Goal: Communication & Community: Connect with others

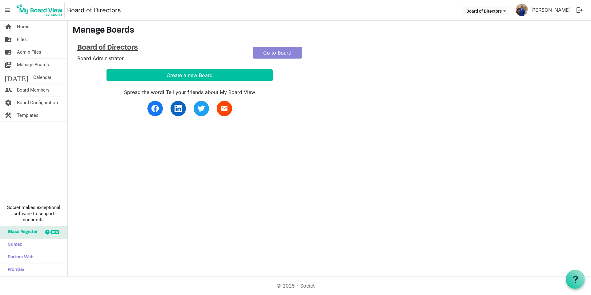
click at [129, 49] on h4 "Board of Directors" at bounding box center [160, 47] width 166 height 9
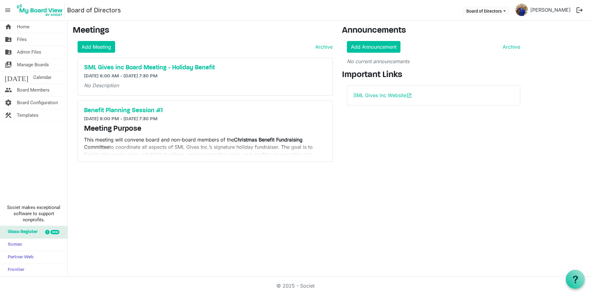
click at [194, 140] on p "This meeting will convene board and non-board members of the Christmas Benefit …" at bounding box center [205, 151] width 242 height 30
click at [148, 67] on h5 "SML Gives inc Board Meeting - Holiday Benefit" at bounding box center [205, 67] width 242 height 7
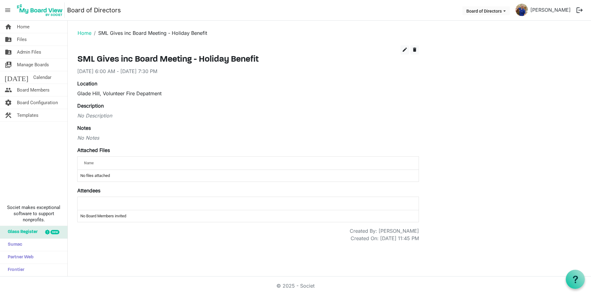
drag, startPoint x: 89, startPoint y: 158, endPoint x: 145, endPoint y: 127, distance: 64.2
click at [145, 127] on div "Notes No Notes" at bounding box center [248, 132] width 342 height 17
click at [139, 35] on li "SML Gives inc Board Meeting - Holiday Benefit" at bounding box center [149, 32] width 116 height 7
click at [86, 35] on link "Home" at bounding box center [85, 33] width 14 height 6
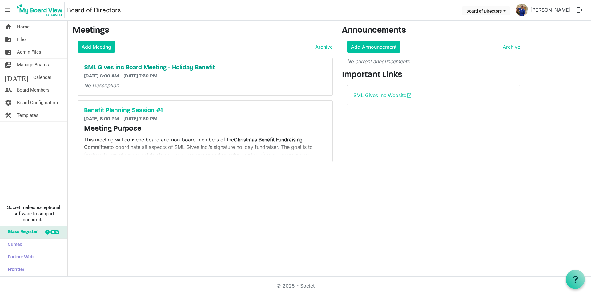
click at [118, 66] on h5 "SML Gives inc Board Meeting - Holiday Benefit" at bounding box center [205, 67] width 242 height 7
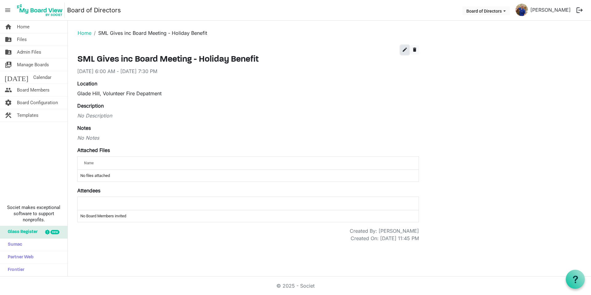
click at [406, 49] on span "edit" at bounding box center [405, 50] width 6 height 6
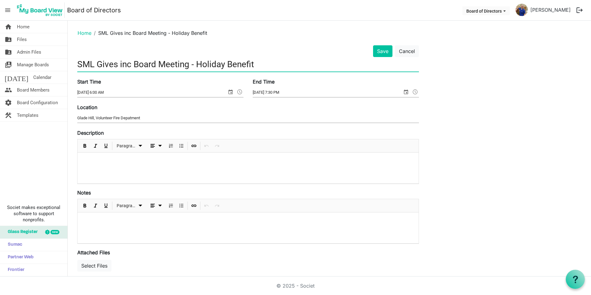
drag, startPoint x: 264, startPoint y: 65, endPoint x: 191, endPoint y: 68, distance: 73.7
click at [191, 68] on input "SML Gives inc Board Meeting - Holiday Benefit" at bounding box center [248, 64] width 342 height 14
click at [136, 61] on input "SML Gives inc Board Meeting" at bounding box center [248, 64] width 342 height 14
type input "SML Gives inc QTR 4 Board Meeting"
click at [118, 216] on div at bounding box center [248, 227] width 341 height 31
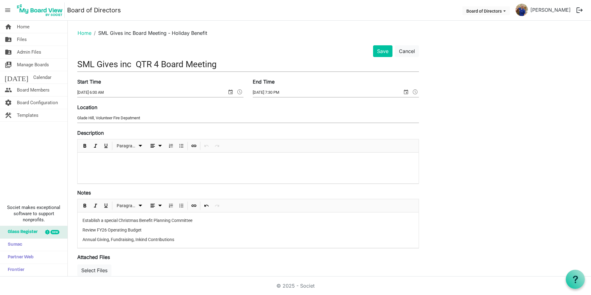
click at [106, 158] on p at bounding box center [248, 160] width 331 height 6
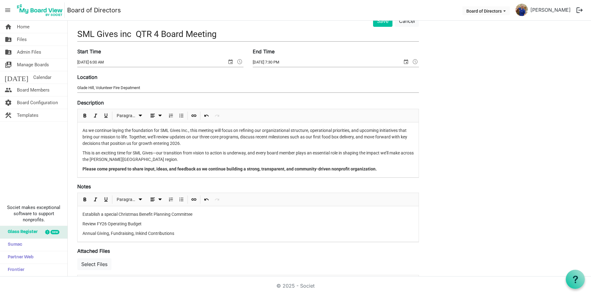
scroll to position [31, 0]
click at [153, 157] on p "This is an exciting time for SML Gives—our transition from vision to action is …" at bounding box center [248, 155] width 331 height 13
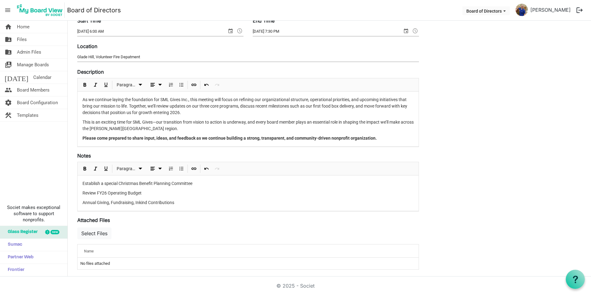
scroll to position [62, 0]
click at [182, 200] on p "Annual Giving, Fundraising, In-Kind Contributions" at bounding box center [248, 202] width 331 height 6
click at [84, 219] on p "Meals on Wheels" at bounding box center [248, 221] width 331 height 6
click at [171, 169] on span "Numbered List" at bounding box center [170, 168] width 7 height 8
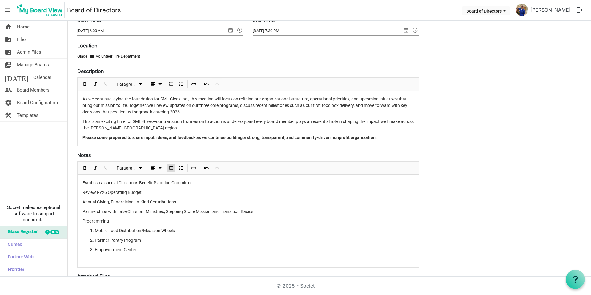
click at [79, 215] on div "Establish a special Christmas Benefit Planning Committee Review FY26 Operating …" at bounding box center [248, 222] width 341 height 95
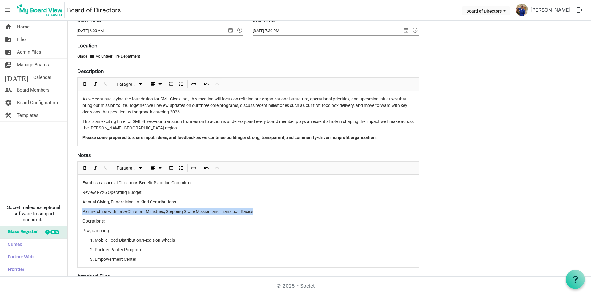
drag, startPoint x: 83, startPoint y: 210, endPoint x: 260, endPoint y: 207, distance: 176.8
click at [260, 207] on div "Establish a special Christmas Benefit Planning Committee Review FY26 Operating …" at bounding box center [248, 227] width 341 height 104
click at [108, 221] on p "Operations:" at bounding box center [248, 221] width 331 height 6
click at [194, 241] on li "Mobile Food Distribution/Meals on Wheels" at bounding box center [254, 240] width 319 height 6
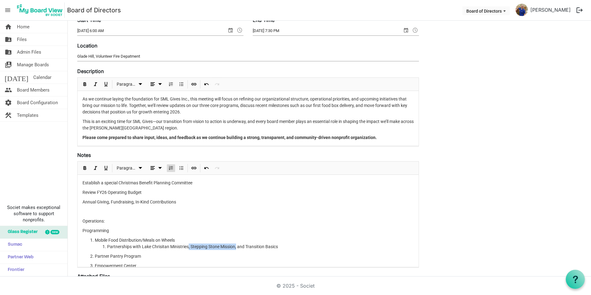
drag, startPoint x: 237, startPoint y: 247, endPoint x: 188, endPoint y: 248, distance: 49.0
click at [188, 248] on span "Partnerships with Lake Chrisitan Ministries, Stepping Stone Mission, and Transi…" at bounding box center [192, 246] width 171 height 5
drag, startPoint x: 282, startPoint y: 245, endPoint x: 108, endPoint y: 248, distance: 174.6
click at [108, 248] on li "Partnerships with Lake Chrisitan Ministries, Stepping Stone Mission, and Transi…" at bounding box center [260, 246] width 307 height 6
click at [107, 246] on li "Community Partnerships/Deliveries ﻿﻿" at bounding box center [260, 246] width 307 height 6
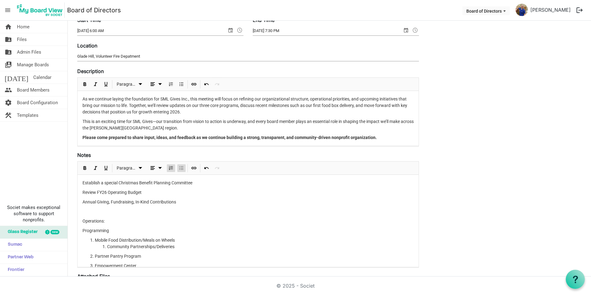
click at [185, 169] on span "Bulleted List" at bounding box center [181, 168] width 7 height 8
click at [183, 247] on li "Community Partnerships/Deliveries ﻿﻿" at bounding box center [260, 246] width 307 height 6
click at [180, 241] on li "Mobile Food Distribution/Meals on Wheels Community Partnerships/Deliveries Dist…" at bounding box center [254, 251] width 319 height 32
click at [178, 240] on li "Mobile Food Distribution/Meals on Wheels Community Partnerships/Deliveries Dist…" at bounding box center [254, 251] width 319 height 32
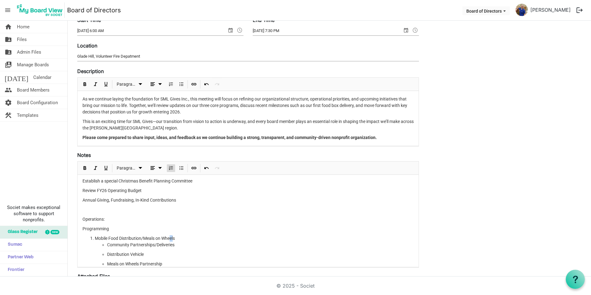
click at [174, 236] on li "Mobile Food Distribution/Meals on Wheels Community Partnerships/Deliveries Dist…" at bounding box center [254, 251] width 319 height 32
click at [180, 237] on li "Mobile Food Distribution/Meals on Wheels Community Partnerships/Deliveries Dist…" at bounding box center [254, 251] width 319 height 32
click at [175, 238] on li "Mobile Food Distribution/Meals on Wheels Community Partnerships/Deliveries Dist…" at bounding box center [254, 251] width 319 height 32
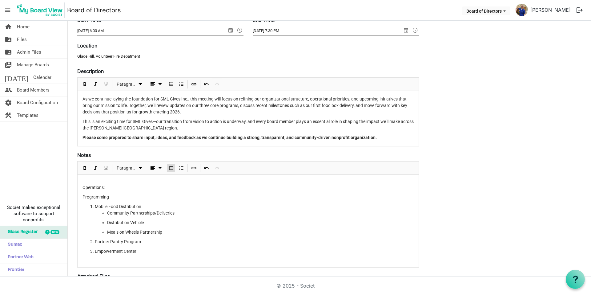
scroll to position [38, 0]
click at [147, 237] on li "Partner Pantry Program" at bounding box center [254, 237] width 319 height 6
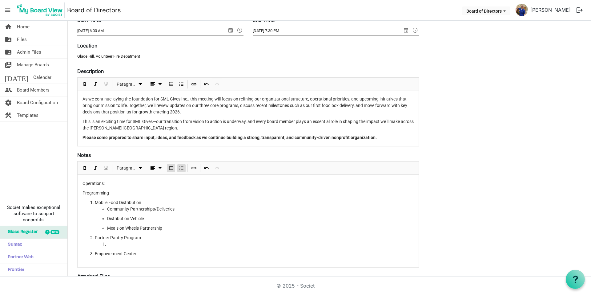
click at [181, 169] on span "Bulleted List" at bounding box center [181, 168] width 7 height 8
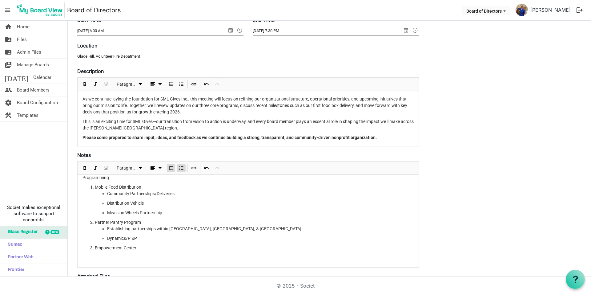
scroll to position [54, 0]
click at [151, 247] on li "Empowerment Center" at bounding box center [254, 247] width 319 height 6
click at [184, 167] on span "Bulleted List" at bounding box center [181, 168] width 7 height 8
click at [170, 168] on span "Numbered List" at bounding box center [170, 168] width 7 height 8
click at [177, 166] on div at bounding box center [181, 167] width 10 height 13
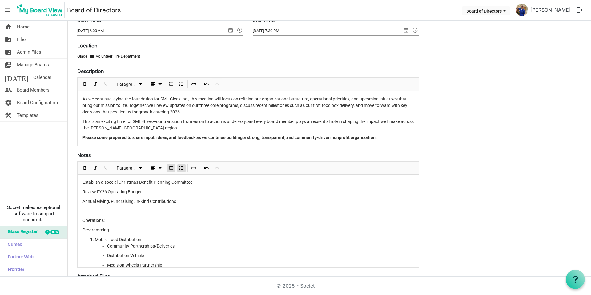
scroll to position [0, 0]
click at [111, 222] on p "Operations:" at bounding box center [248, 221] width 331 height 6
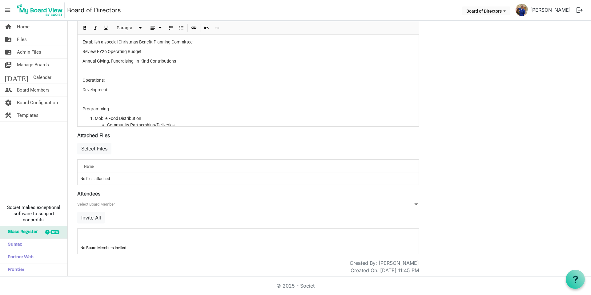
click at [84, 92] on p "Development" at bounding box center [248, 90] width 331 height 6
click at [94, 97] on p at bounding box center [248, 99] width 331 height 6
click at [97, 96] on p at bounding box center [248, 99] width 331 height 6
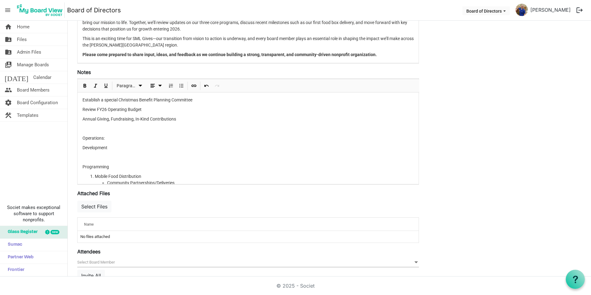
scroll to position [141, 0]
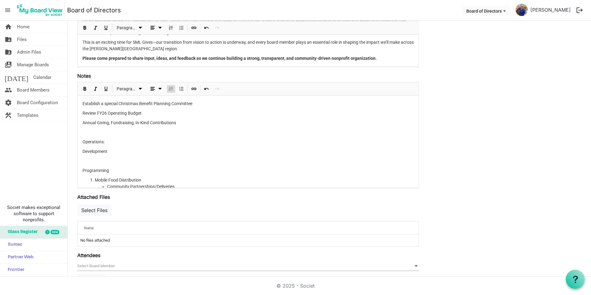
click at [173, 88] on span "Numbered List" at bounding box center [170, 89] width 7 height 8
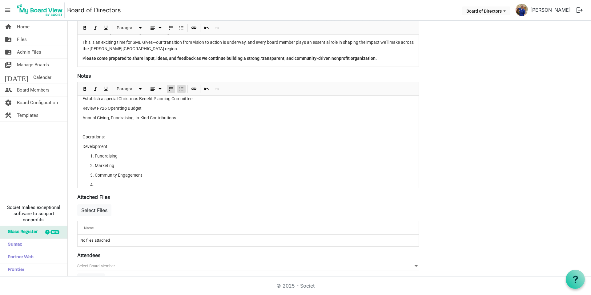
click at [180, 88] on span "Bulleted List" at bounding box center [181, 89] width 7 height 8
click at [173, 87] on span "Numbered List" at bounding box center [170, 89] width 7 height 8
click at [181, 87] on span "Bulleted List" at bounding box center [181, 89] width 7 height 8
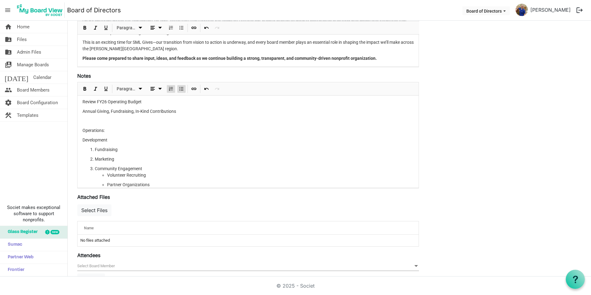
click at [130, 144] on div "Establish a special Christmas Benefit Planning Committee Review FY26 Operating …" at bounding box center [248, 188] width 341 height 208
click at [184, 88] on span "Bulleted List" at bounding box center [181, 89] width 7 height 8
click at [153, 157] on li "Special Events" at bounding box center [260, 156] width 307 height 6
click at [198, 167] on li "Online Giving/DAF/Endowments/Peer-to-Peer" at bounding box center [260, 165] width 307 height 6
click at [90, 131] on p "Operations:" at bounding box center [248, 130] width 331 height 6
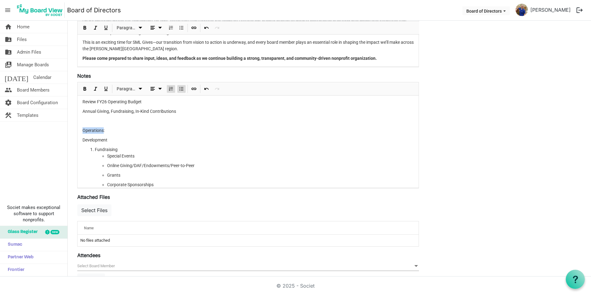
click at [90, 131] on p "Operations:" at bounding box center [248, 130] width 331 height 6
click at [84, 88] on span "Bold" at bounding box center [84, 89] width 7 height 8
click at [99, 141] on p "Development" at bounding box center [248, 140] width 331 height 6
click at [97, 90] on span "Italic" at bounding box center [95, 89] width 7 height 8
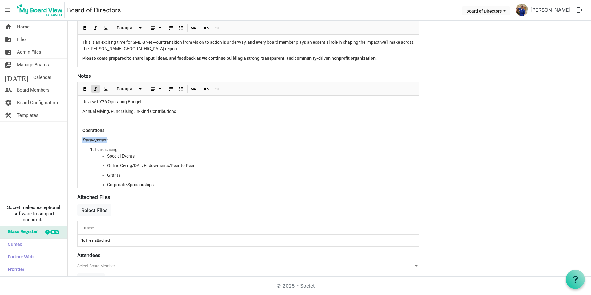
click at [156, 139] on p "Development" at bounding box center [248, 140] width 331 height 6
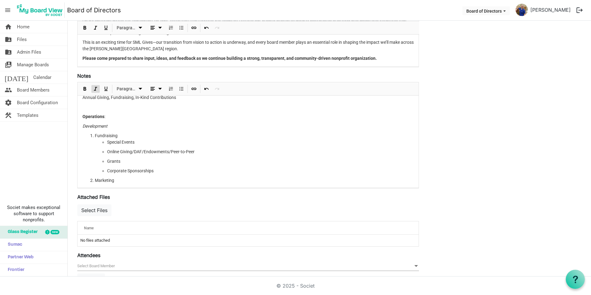
scroll to position [73, 0]
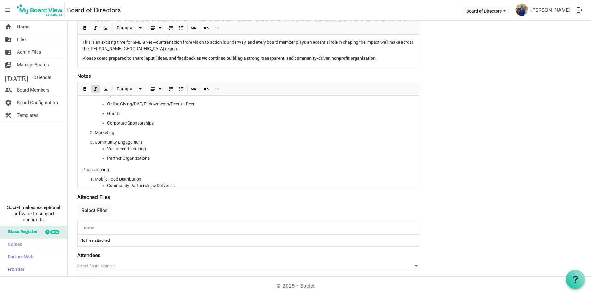
click at [99, 169] on p "Programming" at bounding box center [248, 169] width 331 height 6
click at [97, 90] on span "Italic" at bounding box center [95, 89] width 7 height 8
click at [101, 171] on em "Programming" at bounding box center [96, 169] width 26 height 5
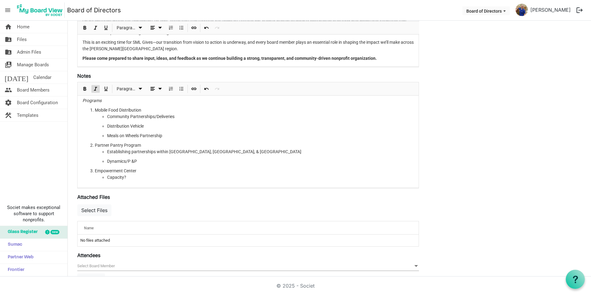
scroll to position [151, 0]
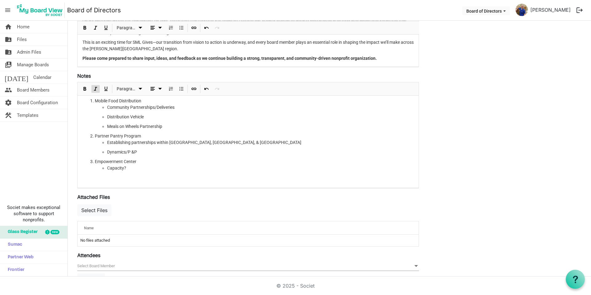
click at [104, 179] on p at bounding box center [248, 179] width 331 height 6
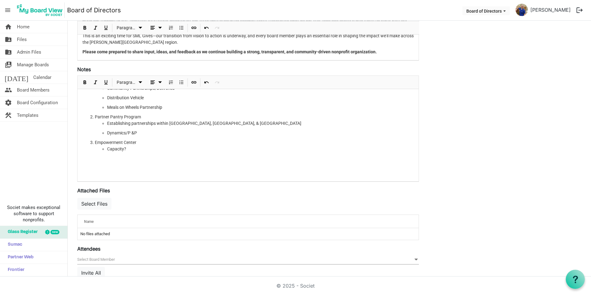
scroll to position [164, 0]
click at [131, 170] on p at bounding box center [248, 173] width 331 height 6
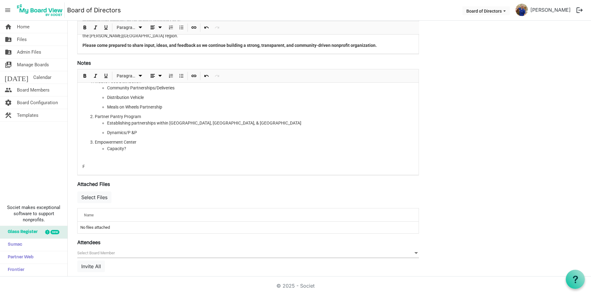
scroll to position [154, 0]
click at [120, 160] on div "Establish a special Christmas Benefit Planning Committee Review FY26 Operating …" at bounding box center [248, 50] width 341 height 250
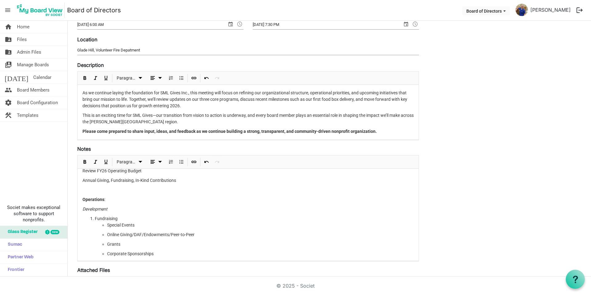
scroll to position [0, 0]
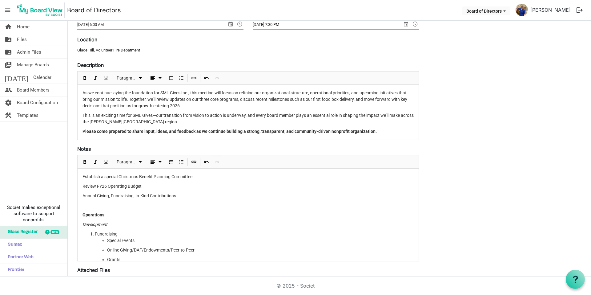
click at [84, 175] on p "Establish a special Christmas Benefit Planning Committee" at bounding box center [248, 176] width 331 height 6
drag, startPoint x: 140, startPoint y: 186, endPoint x: 83, endPoint y: 184, distance: 57.0
click at [83, 184] on p "Review FY26 Operating Budget" at bounding box center [248, 186] width 331 height 6
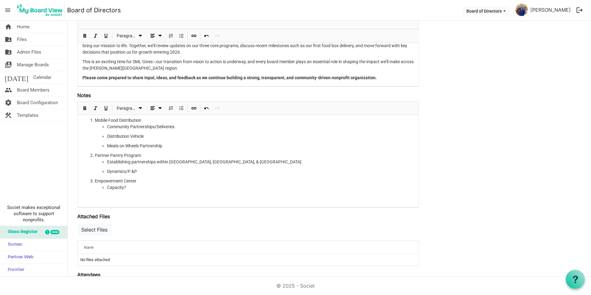
scroll to position [129, 0]
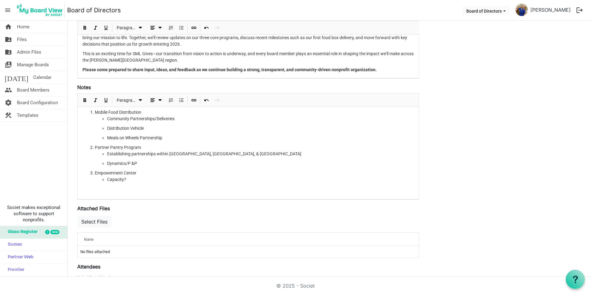
click at [91, 193] on div "Establish a special Christmas Benefit Planning Committee Annual Giving, Fundrai…" at bounding box center [248, 77] width 341 height 243
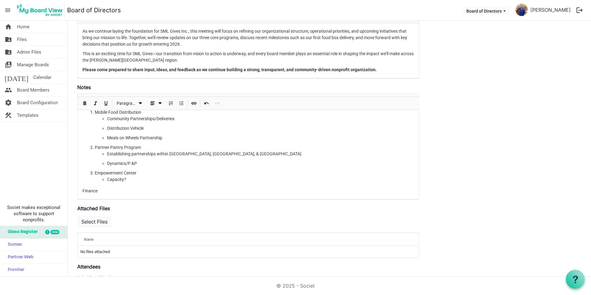
scroll to position [167, 0]
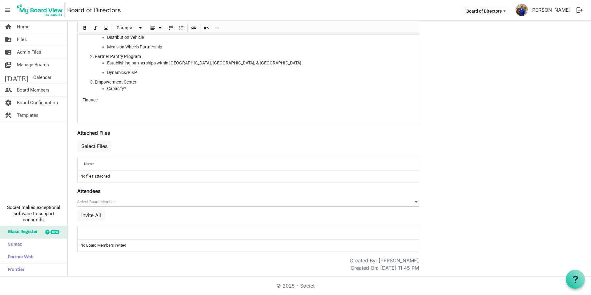
click at [111, 109] on div "Establish a special Christmas Benefit Planning Committee Annual Giving, Fundrai…" at bounding box center [248, 77] width 341 height 92
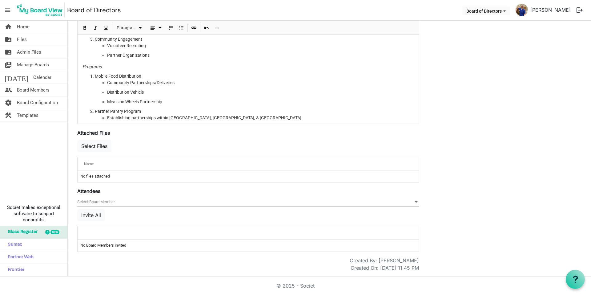
scroll to position [105, 0]
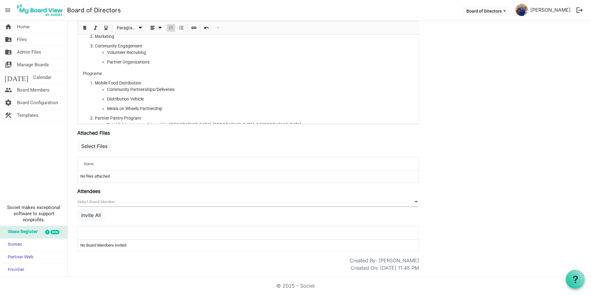
click at [168, 27] on span "Numbered List" at bounding box center [170, 28] width 7 height 8
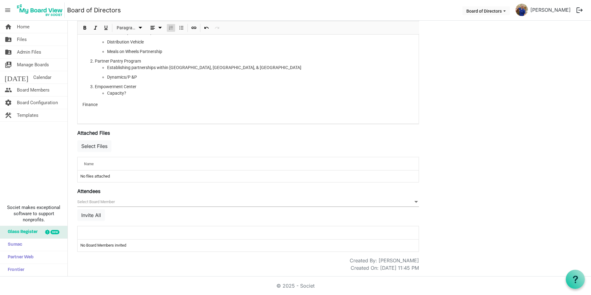
scroll to position [173, 0]
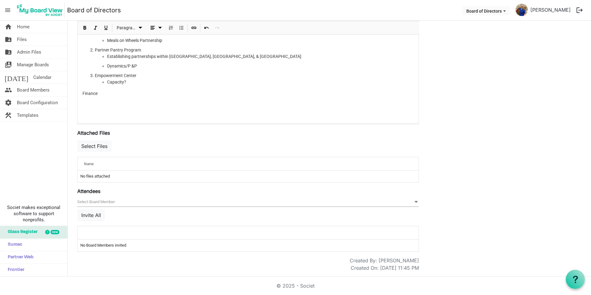
click at [102, 101] on div at bounding box center [248, 100] width 331 height 6
click at [175, 29] on div at bounding box center [171, 27] width 10 height 13
click at [174, 29] on span "Numbered List" at bounding box center [170, 28] width 7 height 8
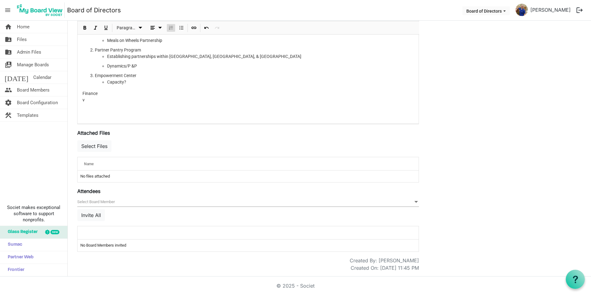
click at [167, 28] on span "Numbered List" at bounding box center [170, 28] width 7 height 8
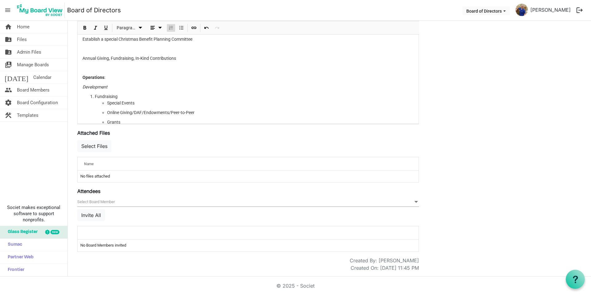
scroll to position [0, 0]
click at [161, 27] on span "dropdownbutton" at bounding box center [159, 28] width 7 height 8
click at [137, 100] on li "Fundraising Special Events Online Giving/DAF/Endowments/Peer-to-Peer Grants Cor…" at bounding box center [254, 115] width 319 height 42
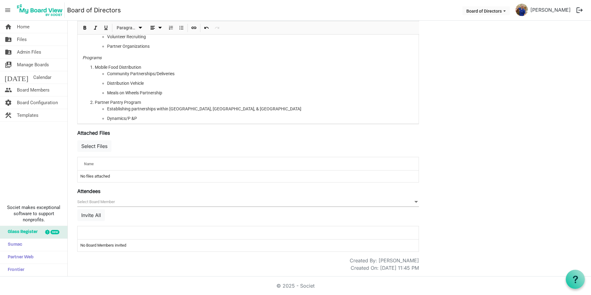
scroll to position [154, 0]
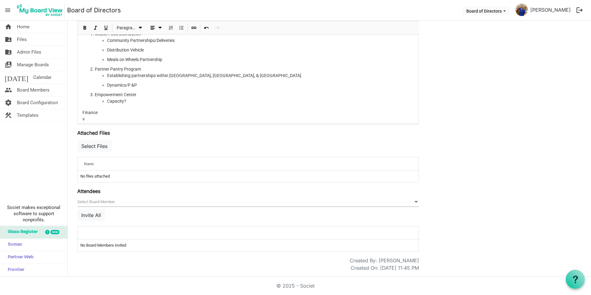
click at [86, 121] on div "v" at bounding box center [248, 119] width 331 height 6
click at [83, 110] on div "Establish a special Christmas Benefit Planning Committee Annual Giving, Fundrai…" at bounding box center [248, 2] width 341 height 250
drag, startPoint x: 107, startPoint y: 111, endPoint x: 114, endPoint y: 114, distance: 6.8
click at [108, 111] on div "Establish a special Christmas Benefit Planning Committee Annual Giving, Fundrai…" at bounding box center [248, 2] width 341 height 250
click at [113, 117] on div at bounding box center [248, 119] width 331 height 6
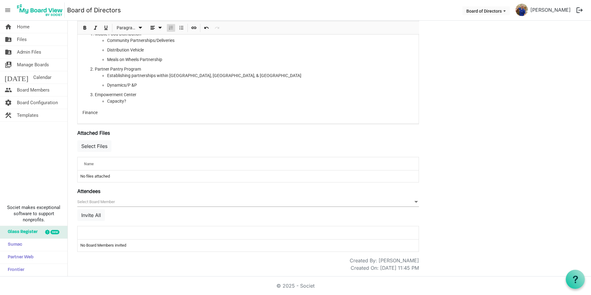
click at [167, 27] on button "Numbered List" at bounding box center [171, 28] width 8 height 8
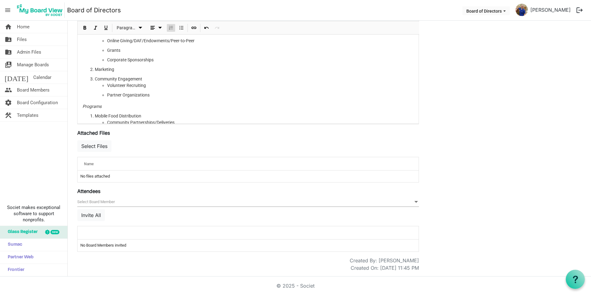
scroll to position [31, 0]
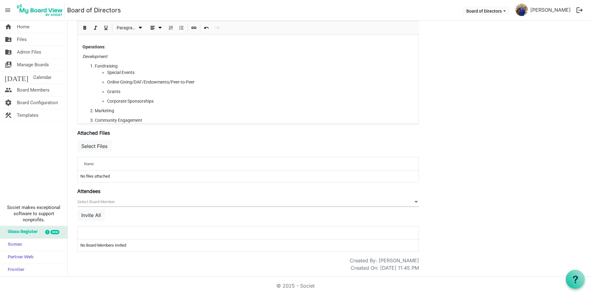
click at [132, 89] on li "Grants" at bounding box center [260, 91] width 307 height 6
click at [116, 55] on p "Development" at bounding box center [248, 56] width 331 height 6
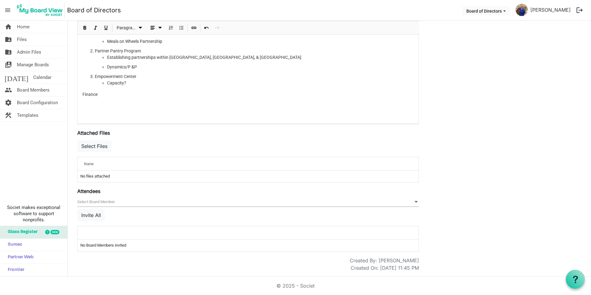
scroll to position [173, 0]
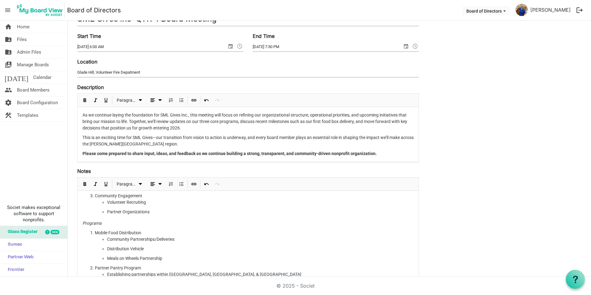
scroll to position [92, 0]
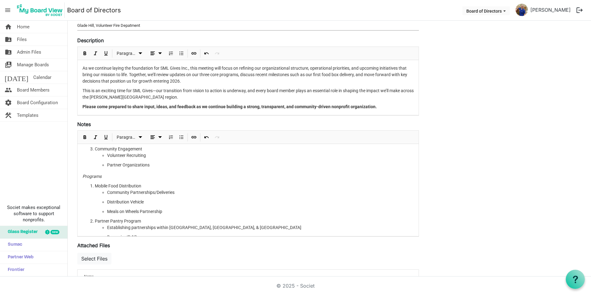
click at [397, 109] on p "Please come prepared to share input, ideas, and feedback as we continue buildin…" at bounding box center [248, 106] width 331 height 6
click at [186, 99] on p "This is an exciting time for SML Gives—our transition from vision to action is …" at bounding box center [248, 93] width 331 height 13
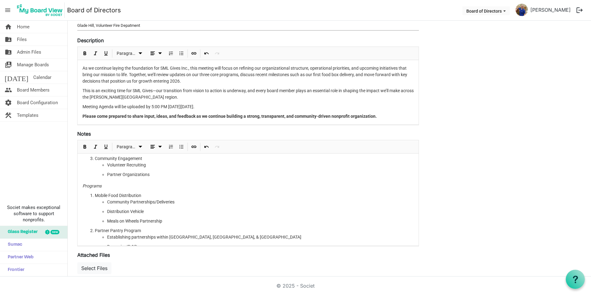
drag, startPoint x: 233, startPoint y: 107, endPoint x: 76, endPoint y: 108, distance: 157.4
click at [76, 108] on div "Save Cancel SML Gives inc QTR 4 Board Meeting Start Time 10/16/2025 6:00 AM End…" at bounding box center [248, 173] width 351 height 440
click at [140, 53] on span "Paragraph dropdownbutton" at bounding box center [140, 54] width 7 height 8
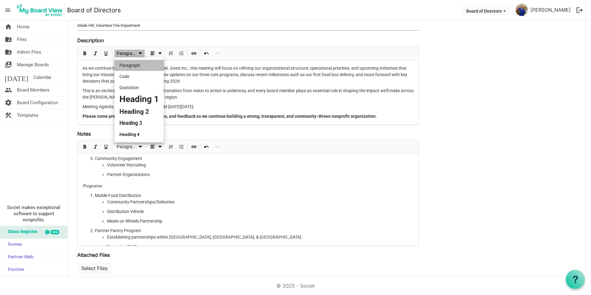
click at [140, 53] on span "Paragraph dropdownbutton" at bounding box center [140, 54] width 7 height 8
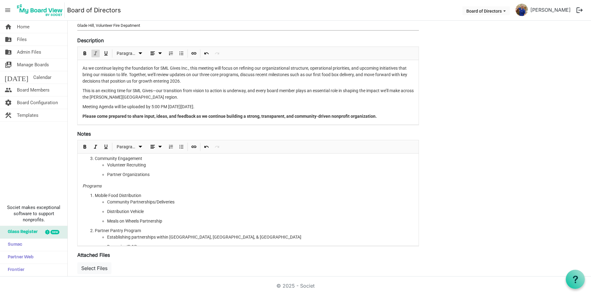
click at [97, 54] on span "Italic" at bounding box center [95, 54] width 7 height 8
click at [170, 204] on li "Community Partnerships/Deliveries" at bounding box center [260, 202] width 307 height 6
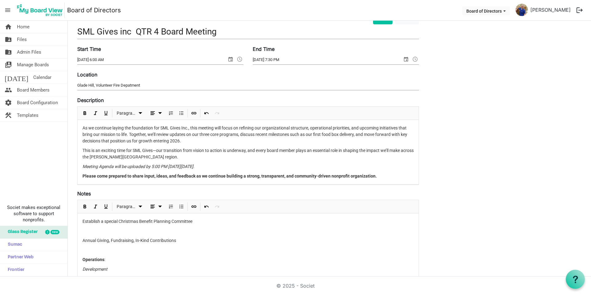
scroll to position [31, 0]
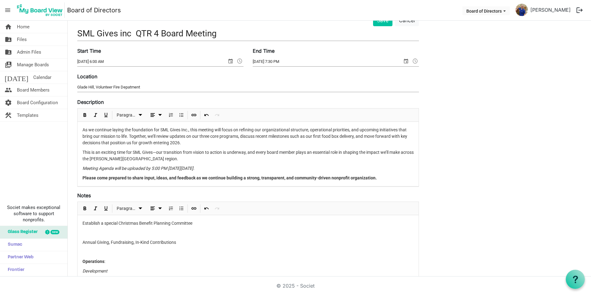
click at [190, 226] on p "Establish a special Christmas Benefit Planning Committee" at bounding box center [248, 223] width 331 height 6
click at [181, 232] on p at bounding box center [248, 232] width 331 height 6
click at [108, 245] on p at bounding box center [248, 242] width 331 height 6
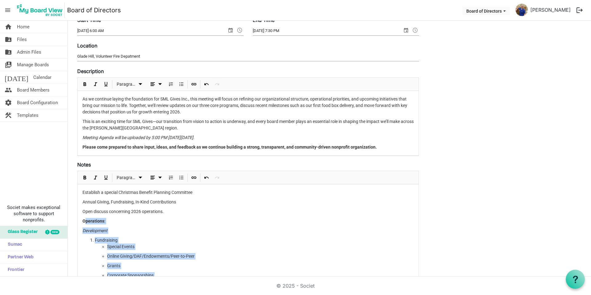
scroll to position [158, 0]
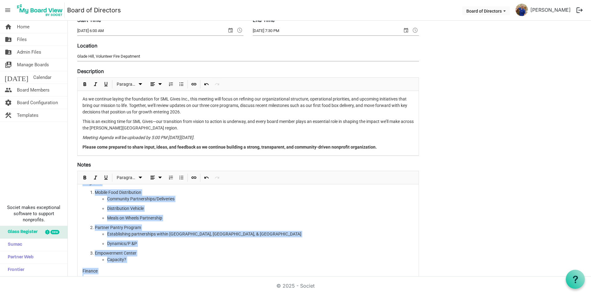
drag, startPoint x: 84, startPoint y: 251, endPoint x: 150, endPoint y: 280, distance: 71.7
click at [150, 276] on body "menu Board of Directors Board of Directors Joseph Donovant logout home Home fol…" at bounding box center [295, 138] width 591 height 276
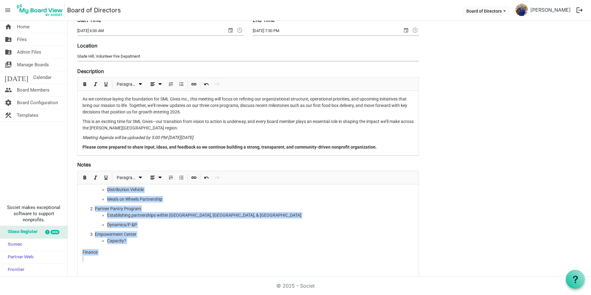
click at [113, 224] on li "Dynamics/P &P﻿﻿" at bounding box center [260, 224] width 307 height 6
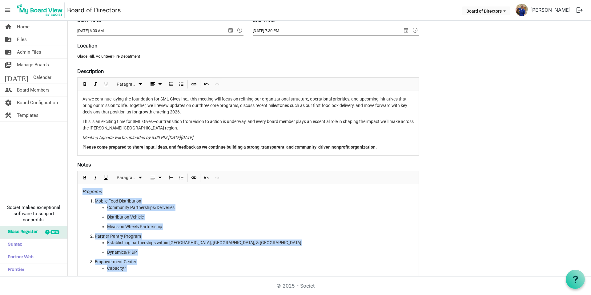
scroll to position [0, 0]
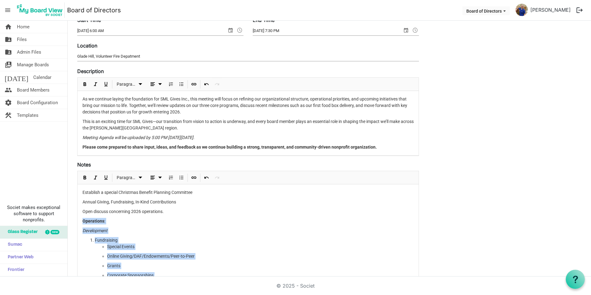
drag, startPoint x: 104, startPoint y: 255, endPoint x: 81, endPoint y: 223, distance: 39.7
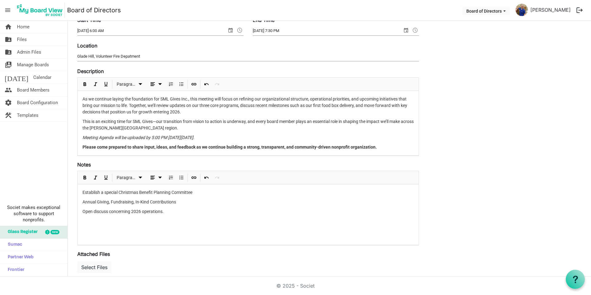
click at [536, 188] on div "Save Cancel SML Gives inc QTR 4 Board Meeting Start Time 10/16/2025 6:00 AM End…" at bounding box center [330, 188] width 514 height 409
click at [197, 231] on div "Establish a special Christmas Benefit Planning Committee Annual Giving, Fundrai…" at bounding box center [248, 214] width 341 height 61
click at [87, 226] on div "Establish a special Christmas Benefit Planning Committee Annual Giving, Fundrai…" at bounding box center [248, 206] width 341 height 45
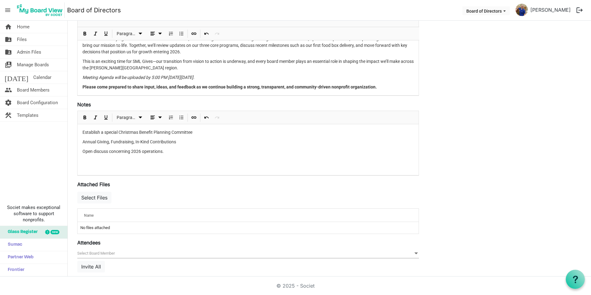
scroll to position [173, 0]
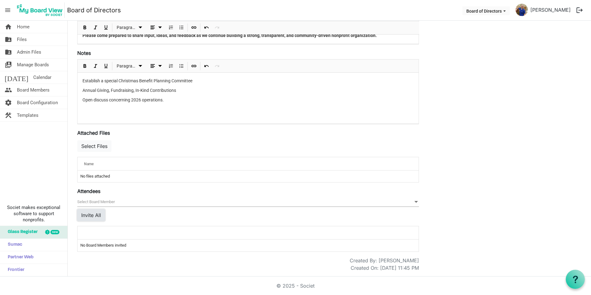
click at [99, 215] on button "Invite All" at bounding box center [91, 215] width 28 height 12
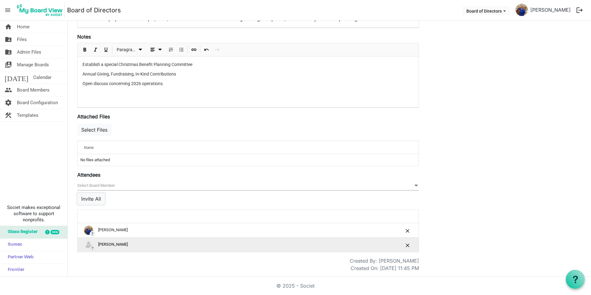
scroll to position [190, 0]
click at [90, 244] on img "?Katrina Maheu is template cell column header" at bounding box center [88, 244] width 9 height 9
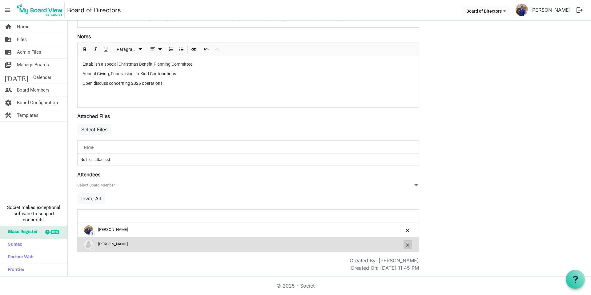
click at [407, 245] on span "is Command column column header" at bounding box center [408, 245] width 4 height 4
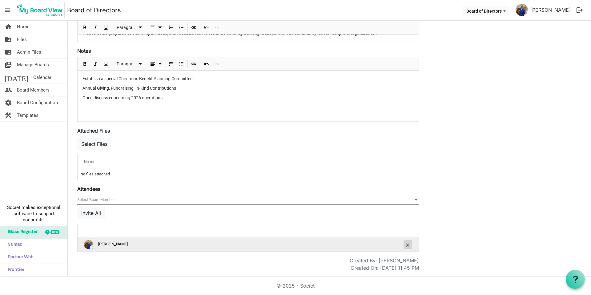
click at [409, 243] on span "is Command column column header" at bounding box center [408, 245] width 4 height 4
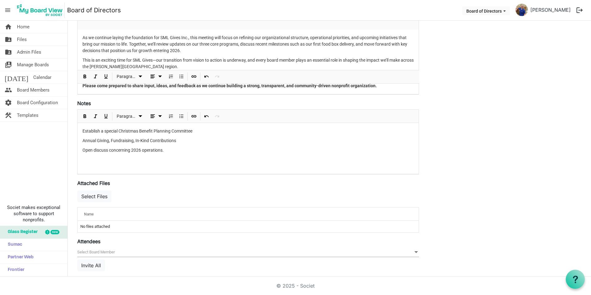
scroll to position [0, 0]
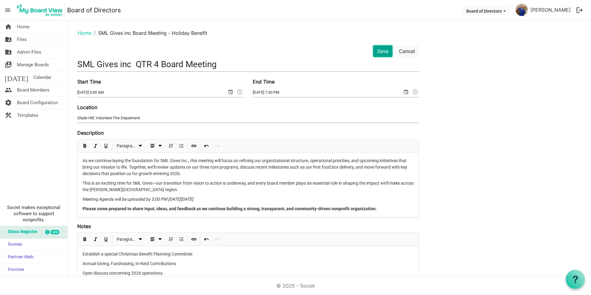
click at [381, 50] on button "Save" at bounding box center [382, 51] width 19 height 12
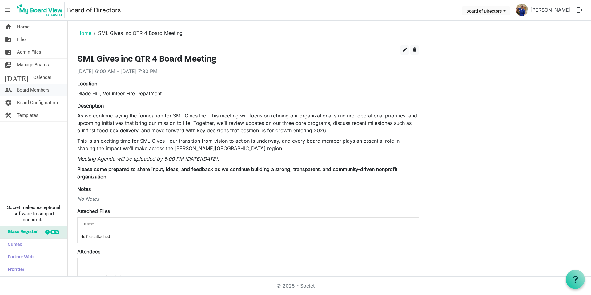
click at [24, 91] on span "Board Members" at bounding box center [33, 90] width 33 height 12
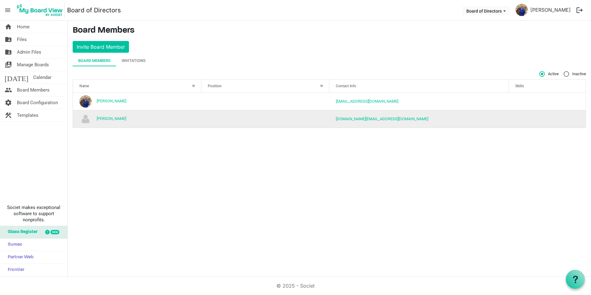
click at [86, 122] on img "Katrina Maheu is template cell column header Name" at bounding box center [85, 119] width 12 height 12
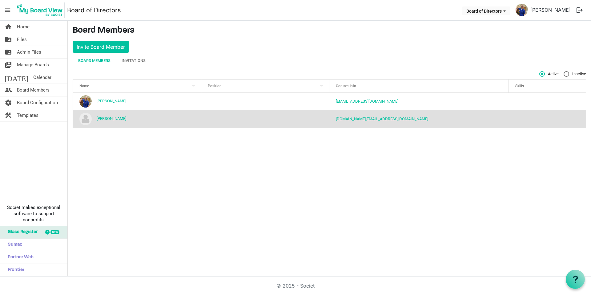
click at [123, 118] on td "[PERSON_NAME]" at bounding box center [137, 119] width 128 height 18
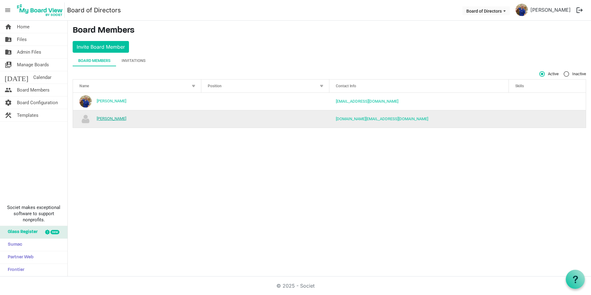
click at [117, 120] on link "[PERSON_NAME]" at bounding box center [112, 118] width 30 height 5
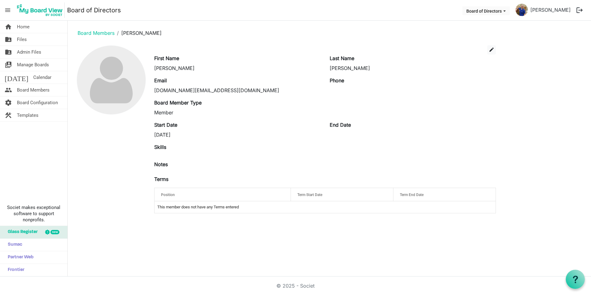
click at [491, 55] on div "Last Name [PERSON_NAME]" at bounding box center [413, 63] width 176 height 17
click at [492, 51] on span "edit" at bounding box center [492, 50] width 6 height 6
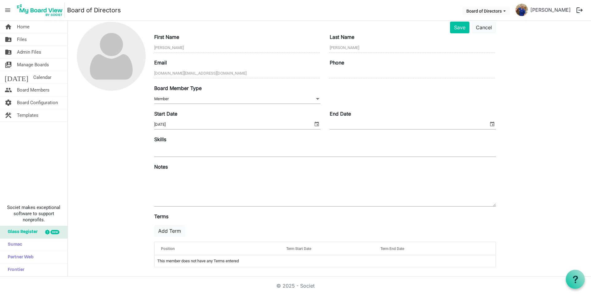
scroll to position [24, 0]
click at [169, 231] on button "Add Term" at bounding box center [169, 230] width 31 height 12
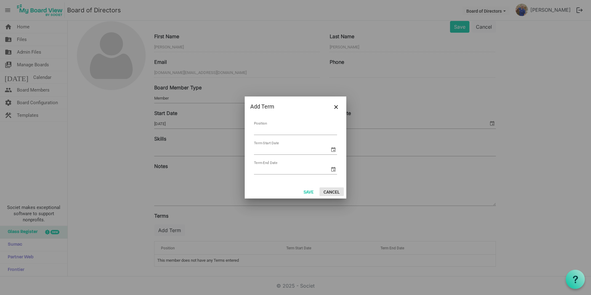
click at [330, 192] on button "Cancel" at bounding box center [332, 191] width 24 height 9
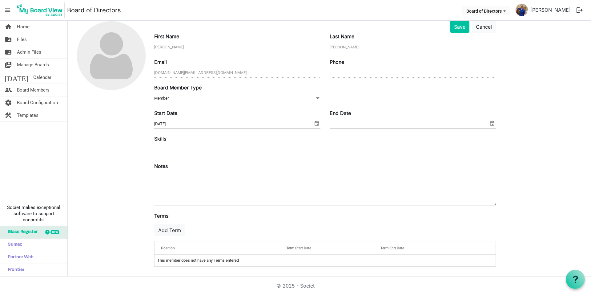
click at [481, 19] on nav "menu Board of Directors Board of Directors Joseph Donovant logout" at bounding box center [295, 10] width 591 height 21
click at [484, 26] on button "Cancel" at bounding box center [484, 27] width 24 height 12
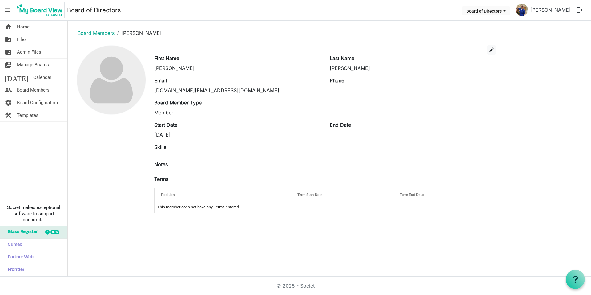
click at [105, 33] on link "Board Members" at bounding box center [96, 33] width 37 height 6
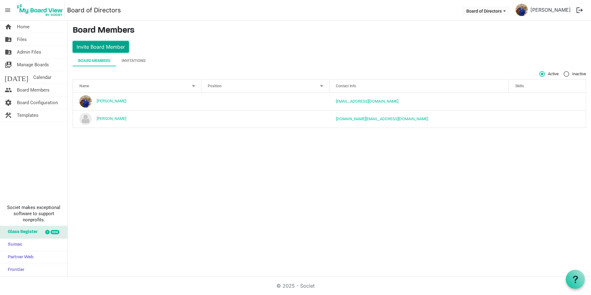
click at [104, 50] on button "Invite Board Member" at bounding box center [101, 47] width 56 height 12
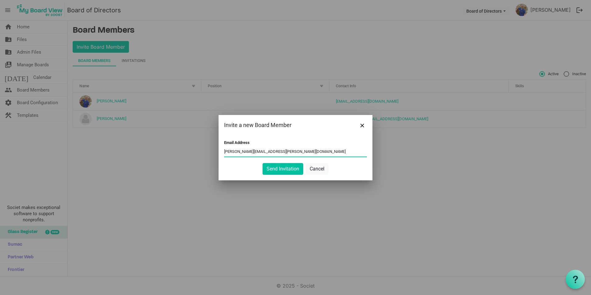
type input "[PERSON_NAME][EMAIL_ADDRESS][PERSON_NAME][DOMAIN_NAME]"
click at [263, 163] on button "Send Invitation" at bounding box center [283, 169] width 41 height 12
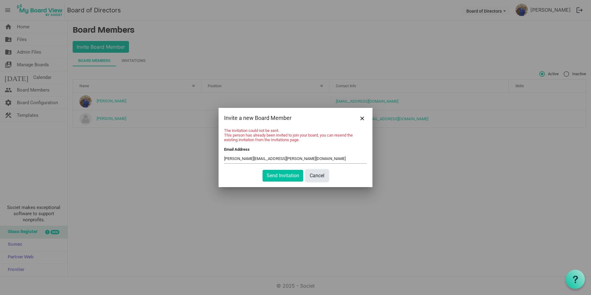
click at [318, 176] on button "Cancel" at bounding box center [317, 176] width 23 height 12
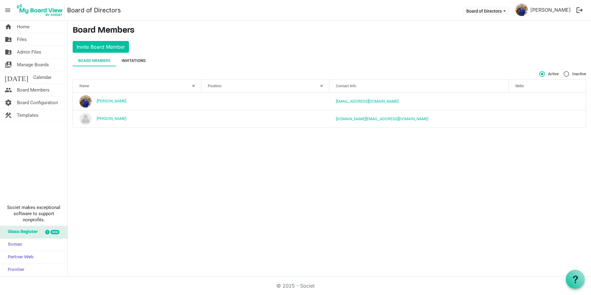
click at [138, 62] on div "Invitations" at bounding box center [134, 61] width 24 height 6
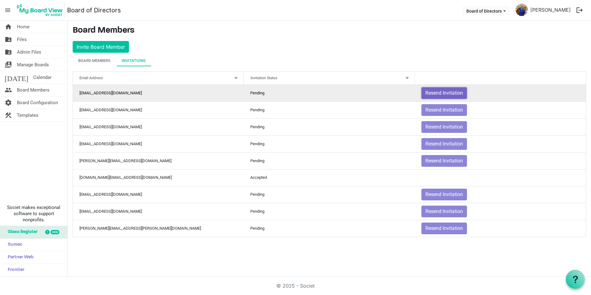
click at [450, 95] on button "Resend Invitation" at bounding box center [445, 93] width 46 height 12
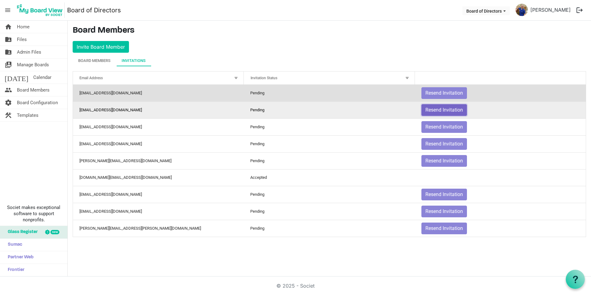
click at [447, 111] on button "Resend Invitation" at bounding box center [445, 110] width 46 height 12
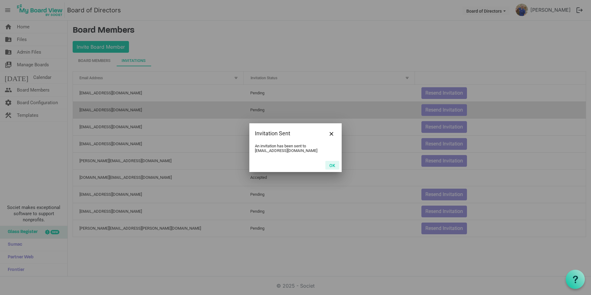
click at [330, 167] on button "OK" at bounding box center [333, 165] width 14 height 9
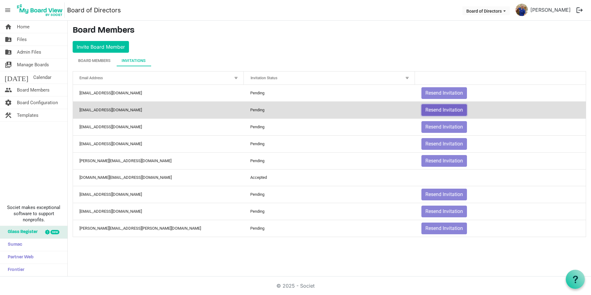
click at [443, 111] on button "Resend Invitation" at bounding box center [445, 110] width 46 height 12
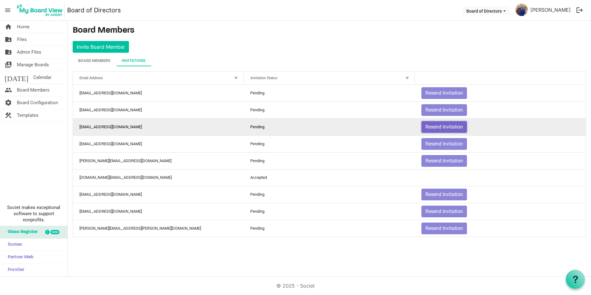
click at [439, 129] on button "Resend Invitation" at bounding box center [445, 127] width 46 height 12
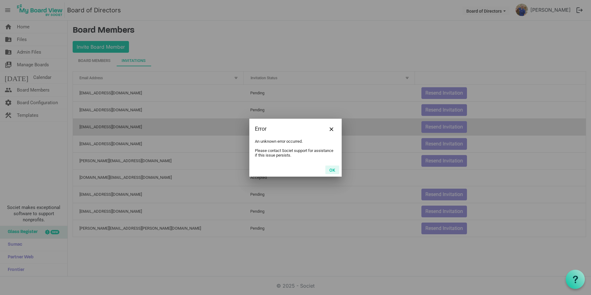
click at [332, 168] on button "OK" at bounding box center [333, 169] width 14 height 9
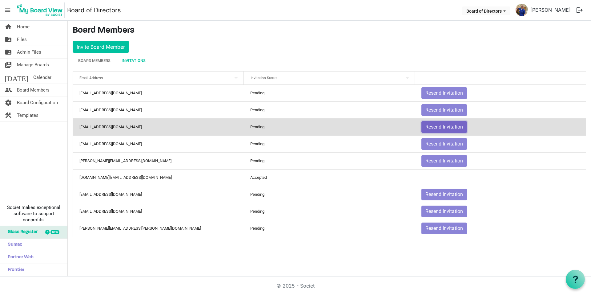
click at [449, 122] on button "Resend Invitation" at bounding box center [445, 127] width 46 height 12
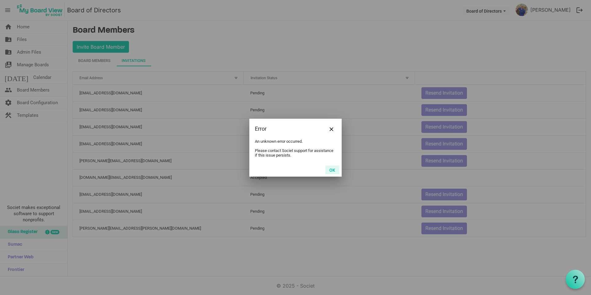
click at [332, 169] on button "OK" at bounding box center [333, 169] width 14 height 9
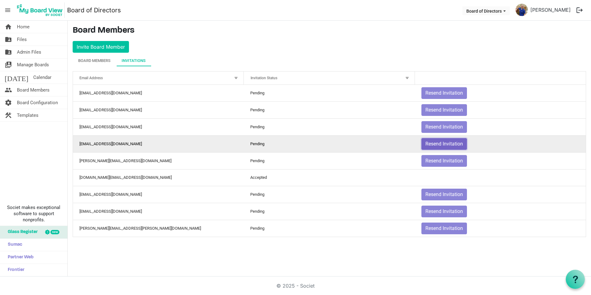
click at [437, 144] on button "Resend Invitation" at bounding box center [445, 144] width 46 height 12
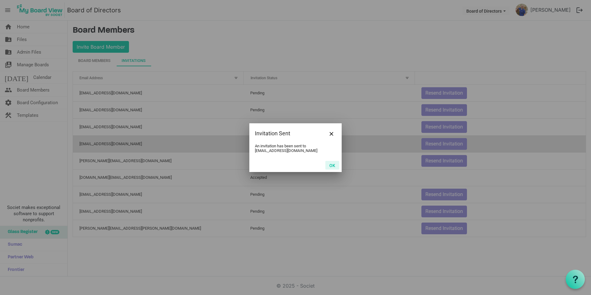
click at [328, 165] on button "OK" at bounding box center [333, 165] width 14 height 9
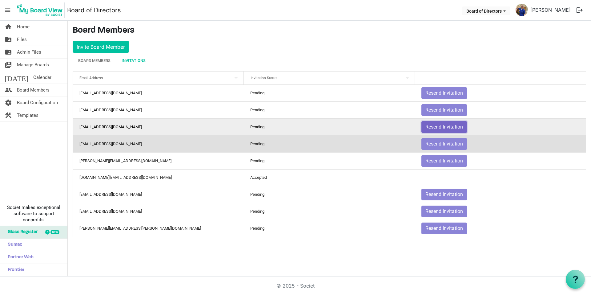
click at [440, 128] on button "Resend Invitation" at bounding box center [445, 127] width 46 height 12
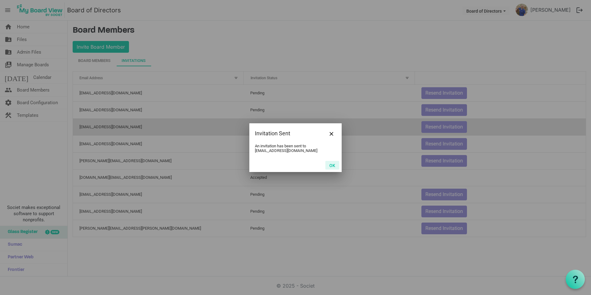
click at [326, 165] on button "OK" at bounding box center [333, 165] width 14 height 9
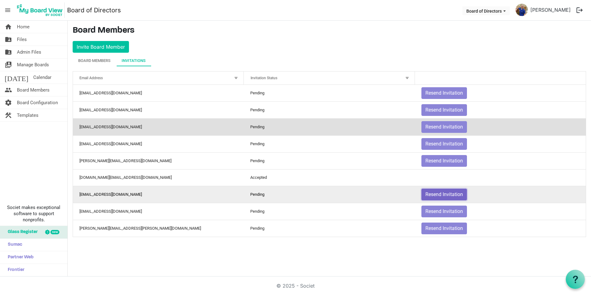
click at [435, 197] on button "Resend Invitation" at bounding box center [445, 194] width 46 height 12
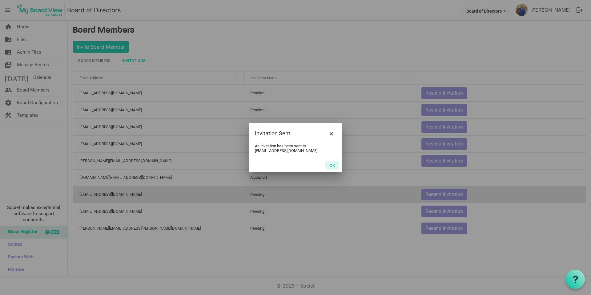
click at [330, 165] on button "OK" at bounding box center [333, 165] width 14 height 9
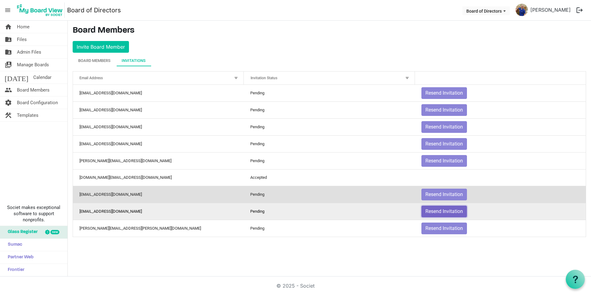
click at [439, 211] on button "Resend Invitation" at bounding box center [445, 211] width 46 height 12
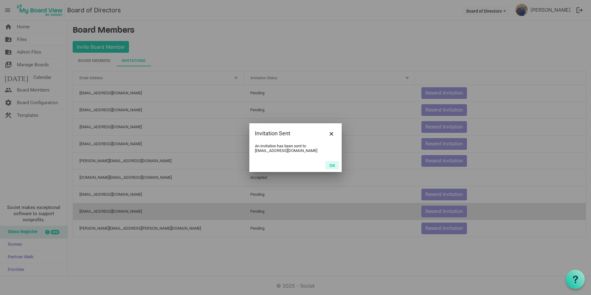
click at [329, 168] on button "OK" at bounding box center [333, 165] width 14 height 9
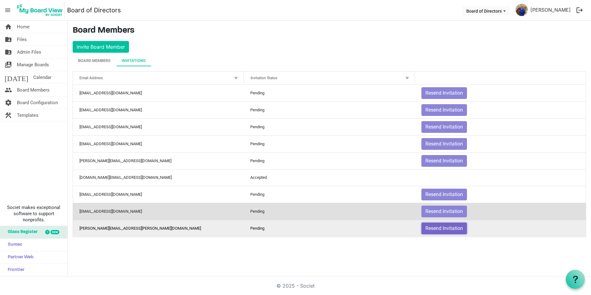
click at [434, 225] on button "Resend Invitation" at bounding box center [445, 228] width 46 height 12
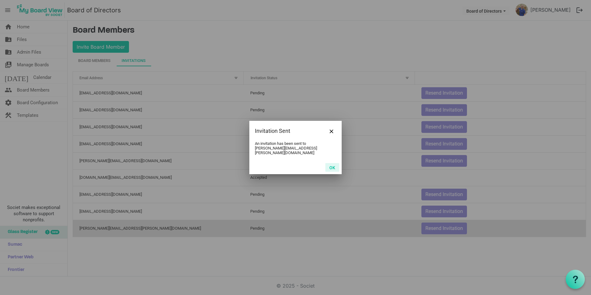
click at [332, 165] on button "OK" at bounding box center [333, 167] width 14 height 9
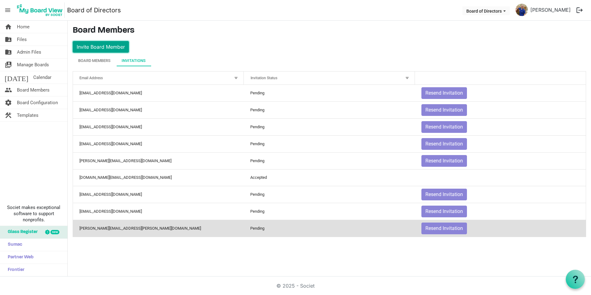
click at [105, 47] on button "Invite Board Member" at bounding box center [101, 47] width 56 height 12
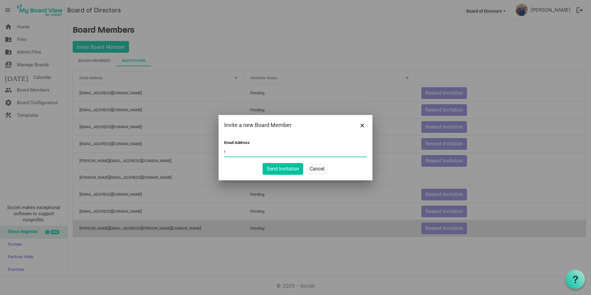
type input "[EMAIL_ADDRESS][DOMAIN_NAME]"
click at [274, 169] on button "Send Invitation" at bounding box center [283, 169] width 41 height 12
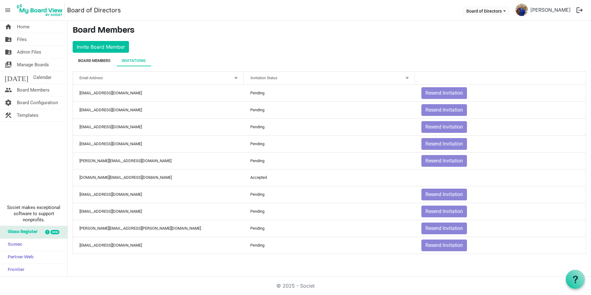
click at [86, 60] on div "Board Members" at bounding box center [94, 61] width 32 height 6
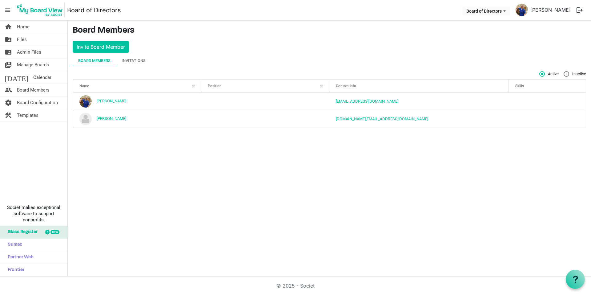
click at [565, 74] on label "Inactive" at bounding box center [575, 74] width 22 height 6
click at [564, 71] on input "Inactive" at bounding box center [564, 71] width 0 height 0
radio input "true"
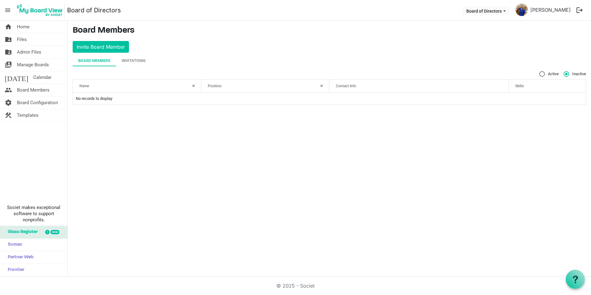
click at [541, 72] on label "Active" at bounding box center [549, 74] width 19 height 6
click at [540, 71] on input "Active" at bounding box center [540, 71] width 0 height 0
radio input "true"
